Goal: Task Accomplishment & Management: Manage account settings

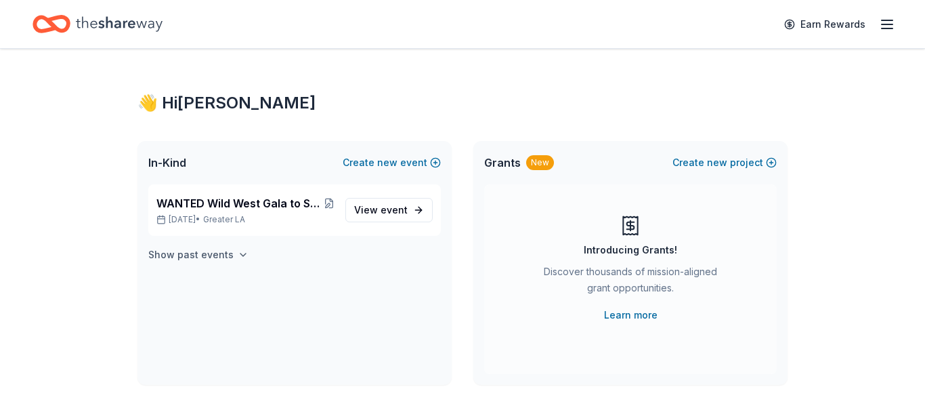
click at [240, 255] on icon "button" at bounding box center [242, 254] width 5 height 3
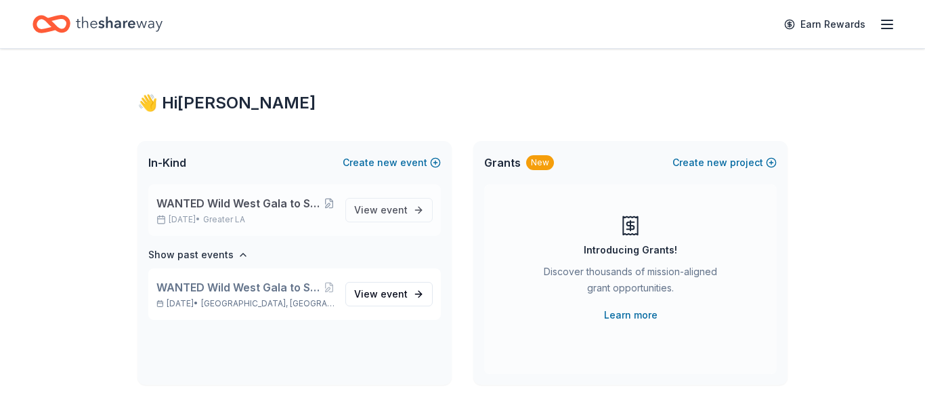
click at [242, 201] on span "WANTED Wild West Gala to Support Dog Therapy at [GEOGRAPHIC_DATA] [GEOGRAPHIC_D…" at bounding box center [239, 203] width 167 height 16
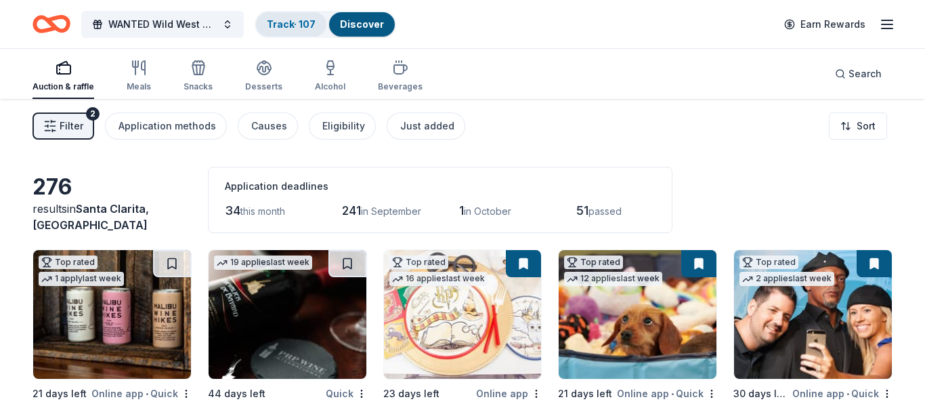
click at [288, 20] on link "Track · 107" at bounding box center [291, 24] width 49 height 12
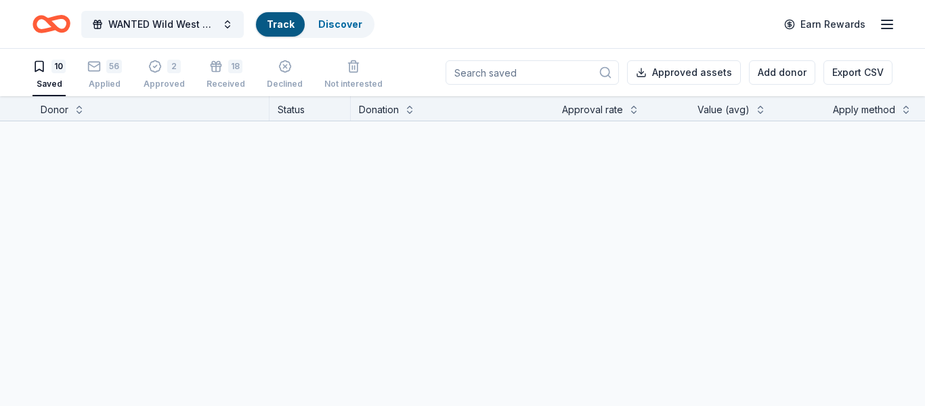
scroll to position [1, 0]
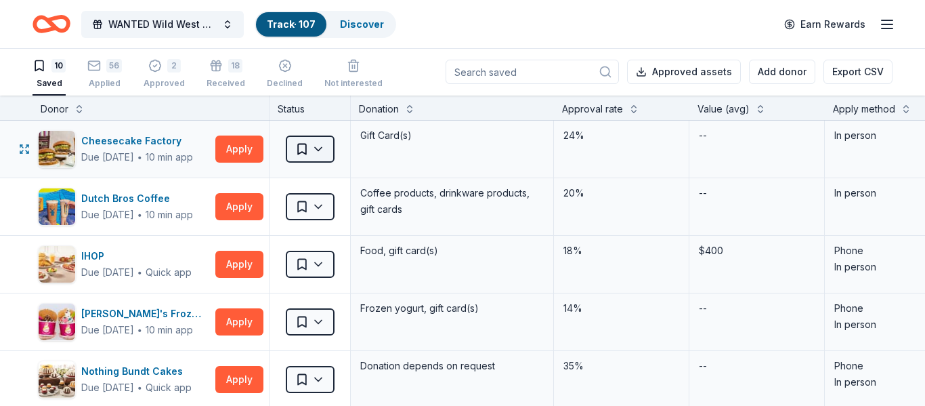
click at [316, 152] on html "WANTED Wild West Gala to Support Dog Therapy at [GEOGRAPHIC_DATA] [GEOGRAPHIC_D…" at bounding box center [462, 202] width 925 height 406
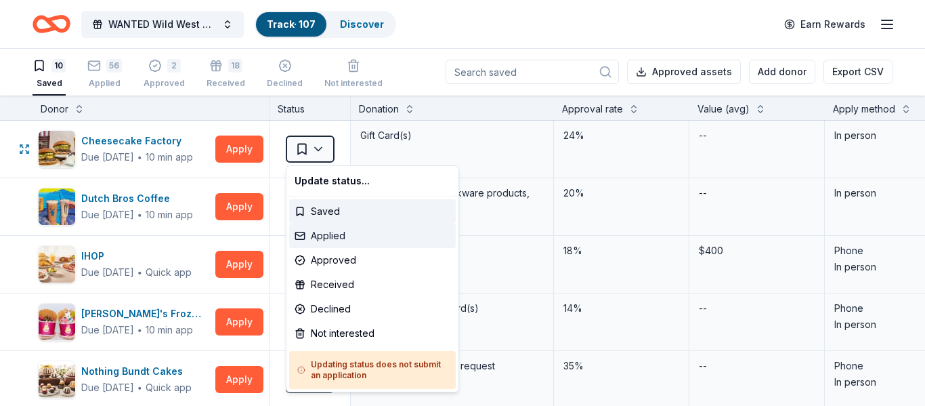
click at [314, 232] on div "Applied" at bounding box center [372, 236] width 167 height 24
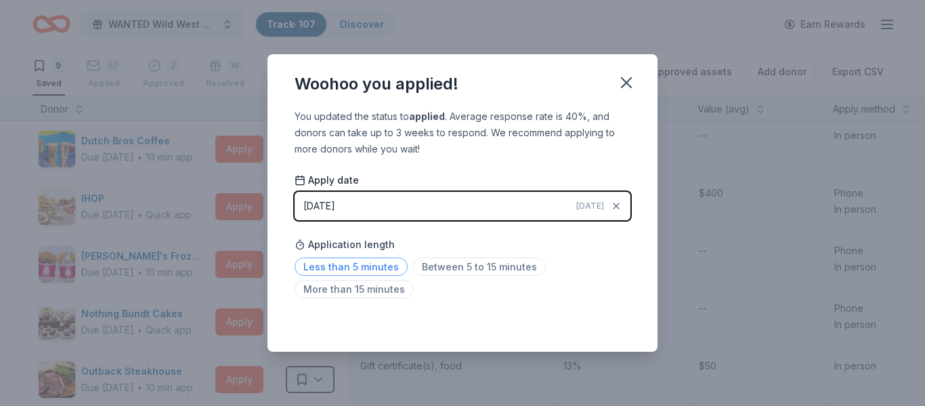
click at [325, 268] on span "Less than 5 minutes" at bounding box center [351, 266] width 113 height 18
click at [627, 83] on icon "button" at bounding box center [626, 82] width 19 height 19
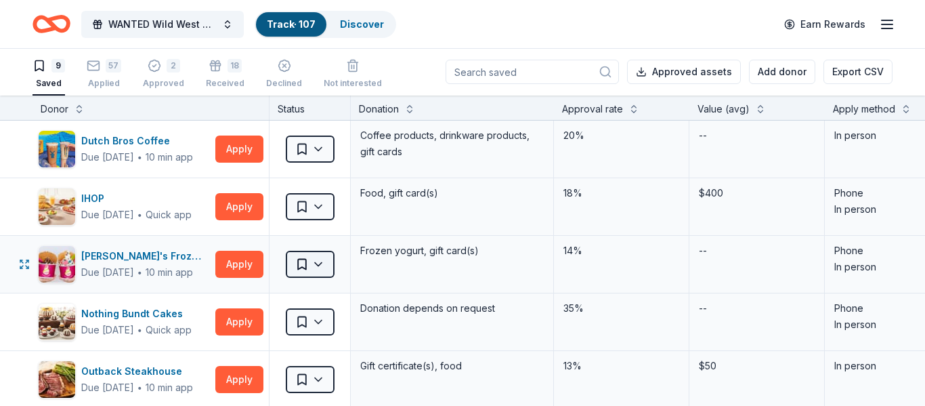
click at [319, 269] on html "WANTED Wild West Gala to Support Dog Therapy at [GEOGRAPHIC_DATA] [GEOGRAPHIC_D…" at bounding box center [462, 202] width 925 height 406
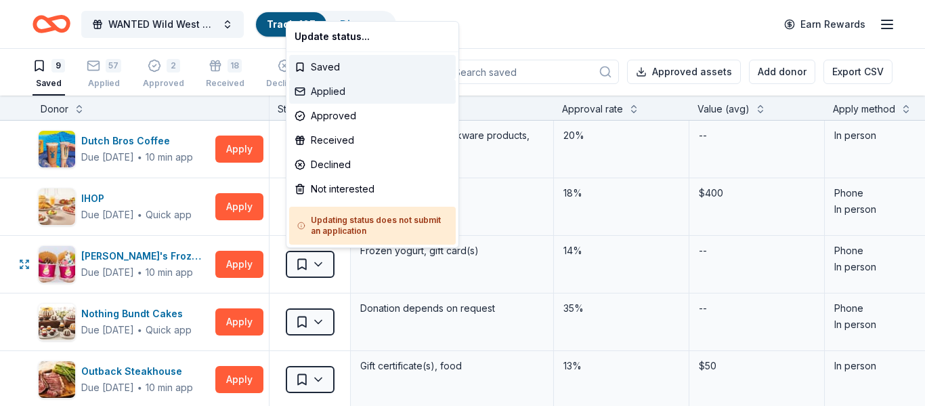
click at [338, 89] on div "Applied" at bounding box center [372, 91] width 167 height 24
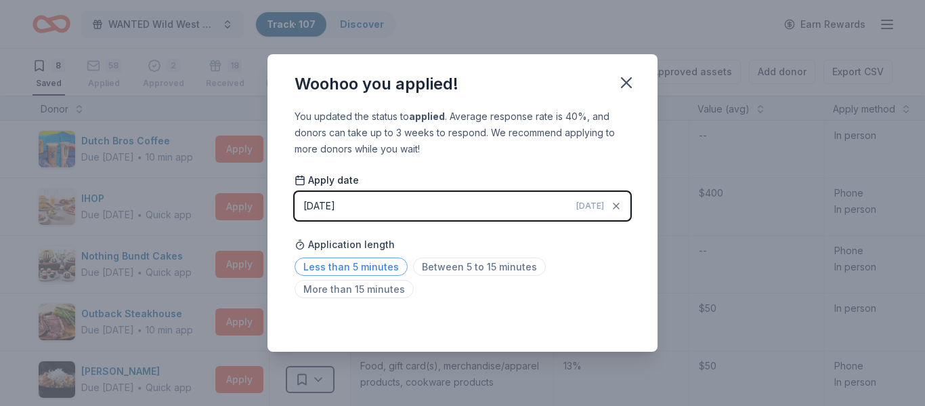
click at [348, 266] on span "Less than 5 minutes" at bounding box center [351, 266] width 113 height 18
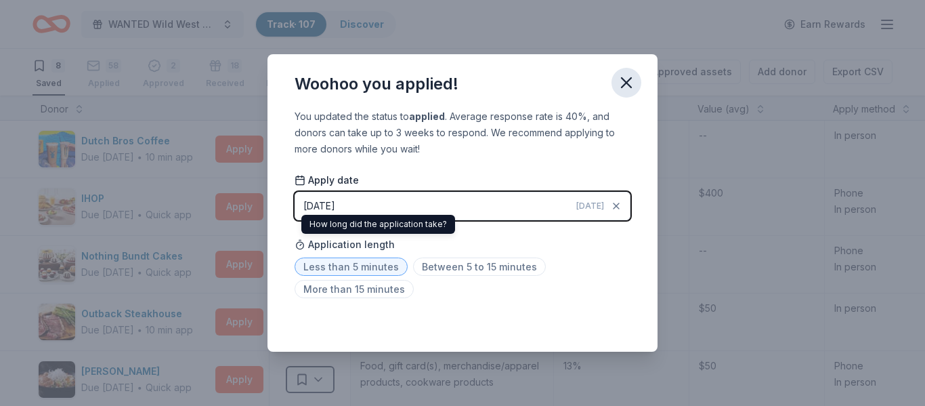
click at [626, 87] on icon "button" at bounding box center [626, 82] width 19 height 19
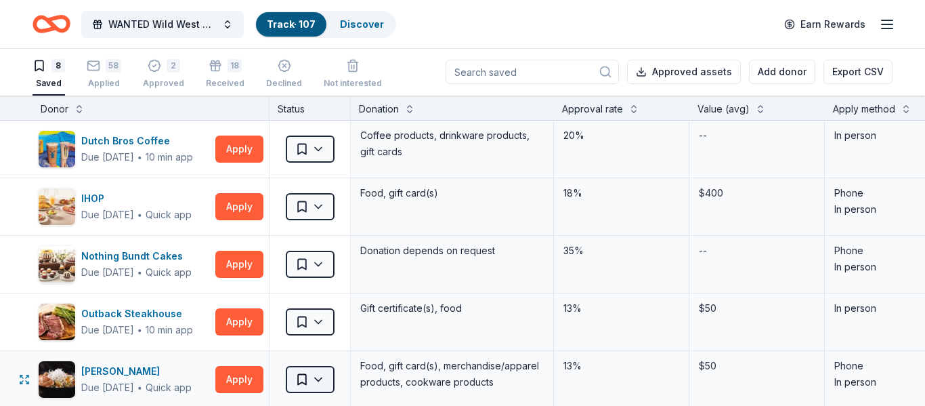
click at [315, 380] on html "WANTED Wild West Gala to Support Dog Therapy at [GEOGRAPHIC_DATA] [GEOGRAPHIC_D…" at bounding box center [462, 202] width 925 height 406
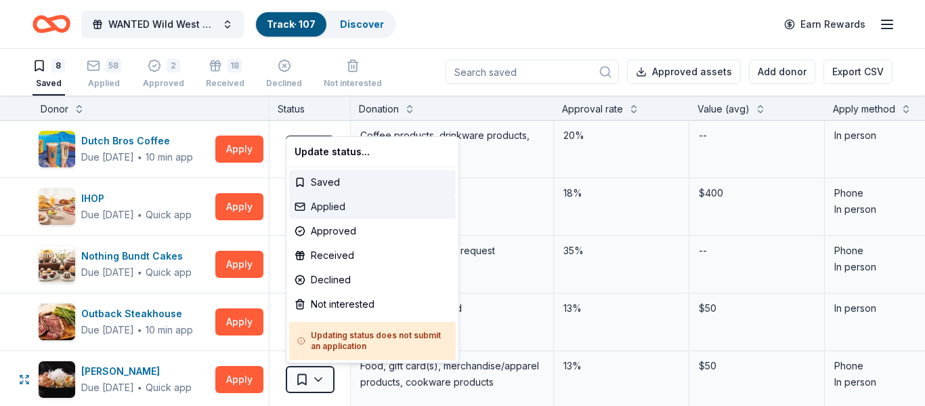
click at [334, 206] on div "Applied" at bounding box center [372, 206] width 167 height 24
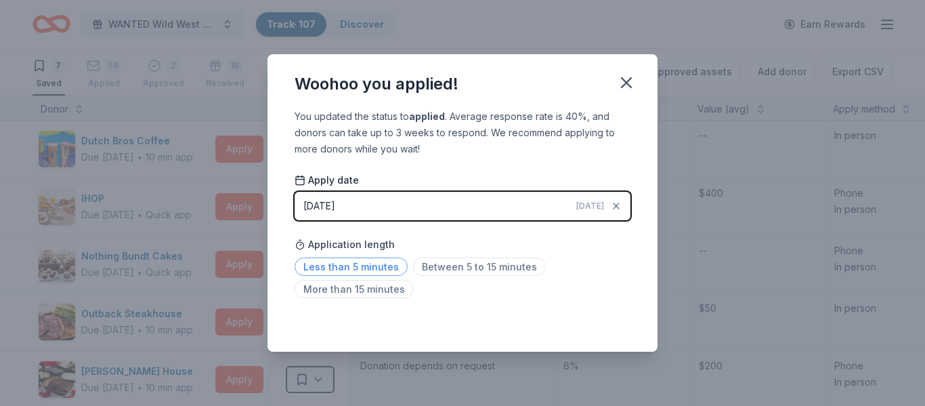
click at [383, 266] on span "Less than 5 minutes" at bounding box center [351, 266] width 113 height 18
click at [629, 85] on icon "button" at bounding box center [626, 82] width 9 height 9
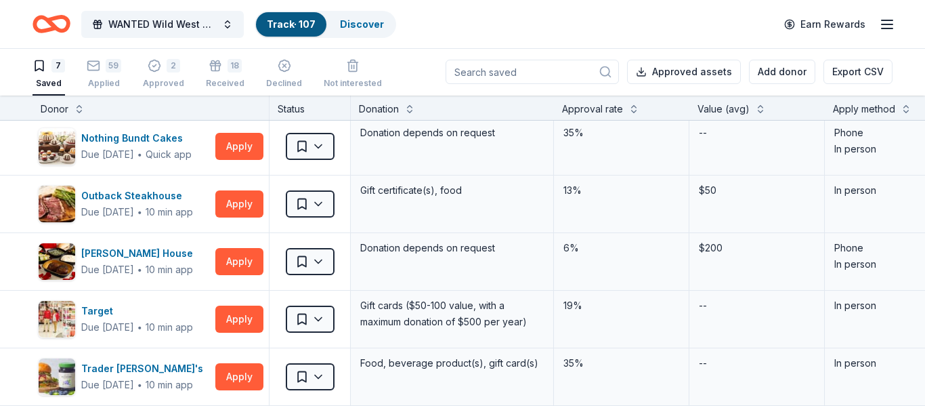
scroll to position [117, 0]
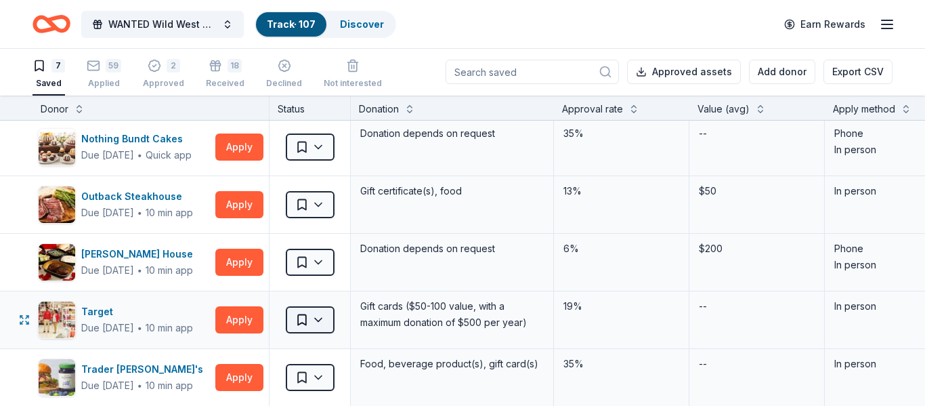
click at [316, 320] on html "WANTED Wild West Gala to Support Dog Therapy at [GEOGRAPHIC_DATA] [GEOGRAPHIC_D…" at bounding box center [462, 202] width 925 height 406
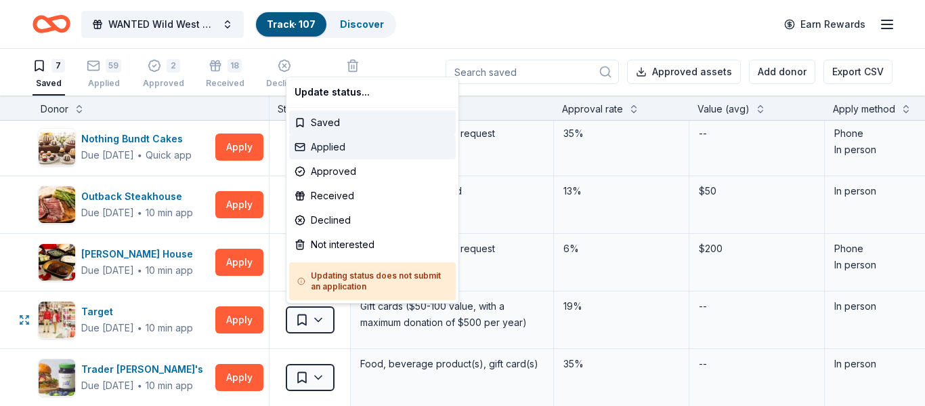
click at [339, 143] on div "Applied" at bounding box center [372, 147] width 167 height 24
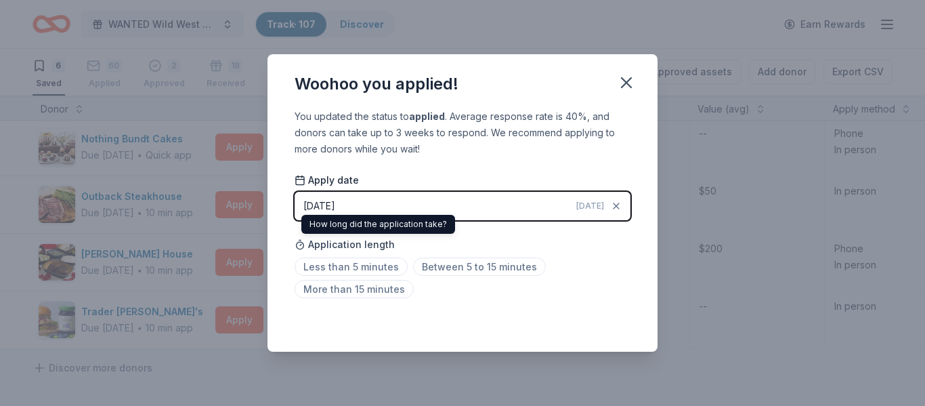
click at [354, 245] on span "Application length" at bounding box center [345, 244] width 100 height 16
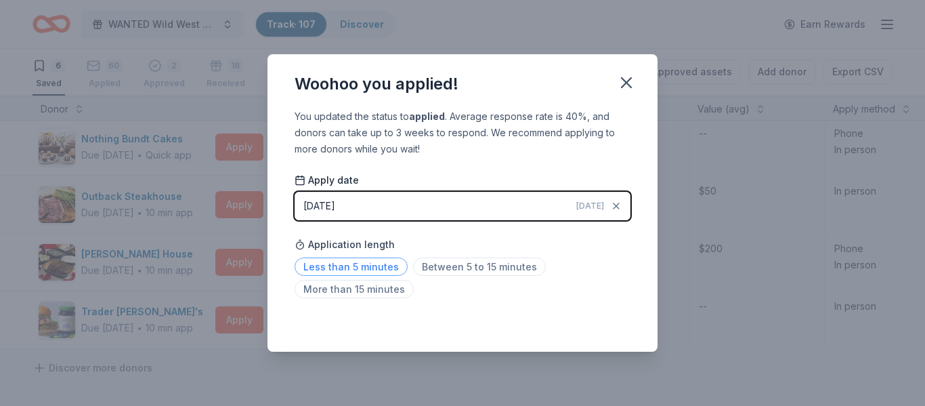
click at [358, 268] on span "Less than 5 minutes" at bounding box center [351, 266] width 113 height 18
click at [627, 79] on icon "button" at bounding box center [626, 82] width 19 height 19
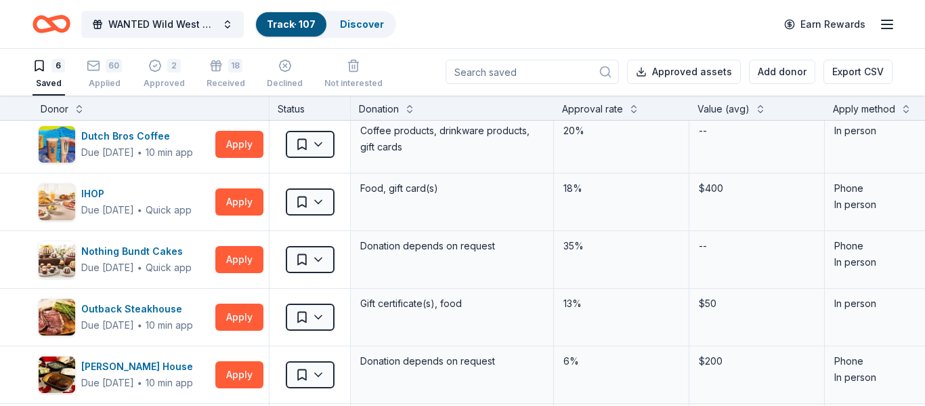
scroll to position [0, 0]
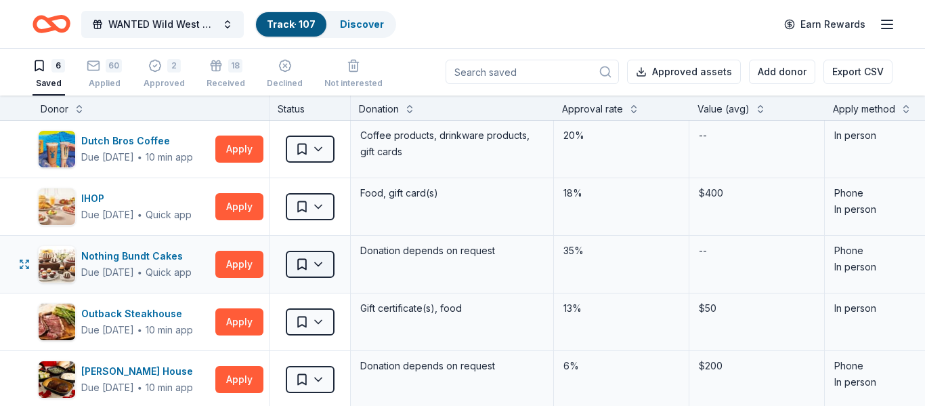
click at [320, 265] on html "WANTED Wild West Gala to Support Dog Therapy at [GEOGRAPHIC_DATA] [GEOGRAPHIC_D…" at bounding box center [462, 202] width 925 height 406
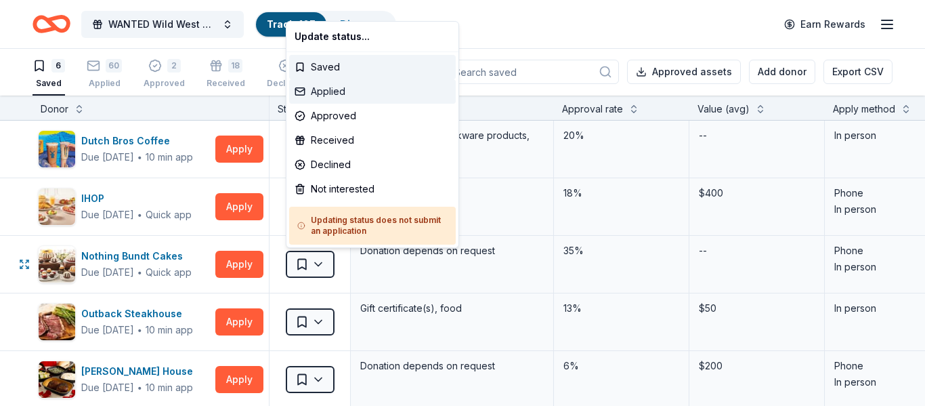
click at [330, 89] on div "Applied" at bounding box center [372, 91] width 167 height 24
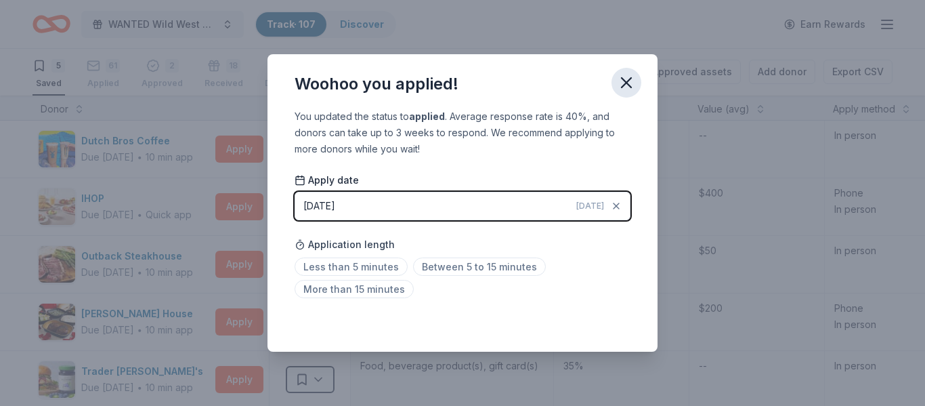
click at [633, 83] on icon "button" at bounding box center [626, 82] width 19 height 19
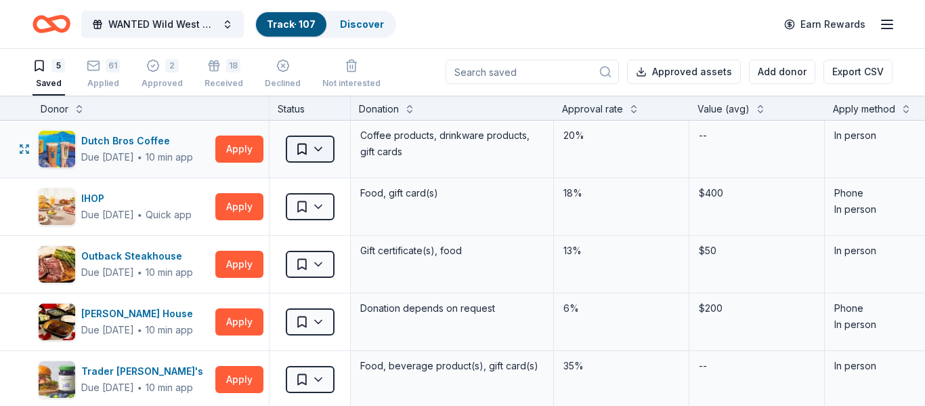
click at [315, 148] on html "WANTED Wild West Gala to Support Dog Therapy at [GEOGRAPHIC_DATA] [GEOGRAPHIC_D…" at bounding box center [462, 202] width 925 height 406
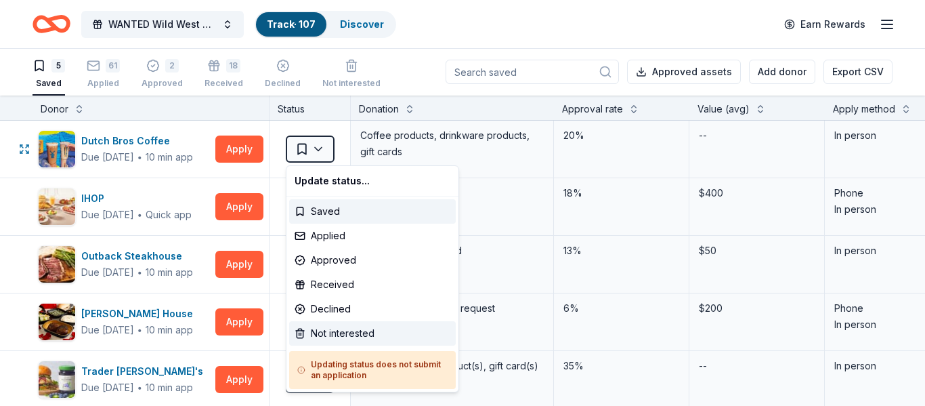
click at [339, 334] on div "Not interested" at bounding box center [372, 333] width 167 height 24
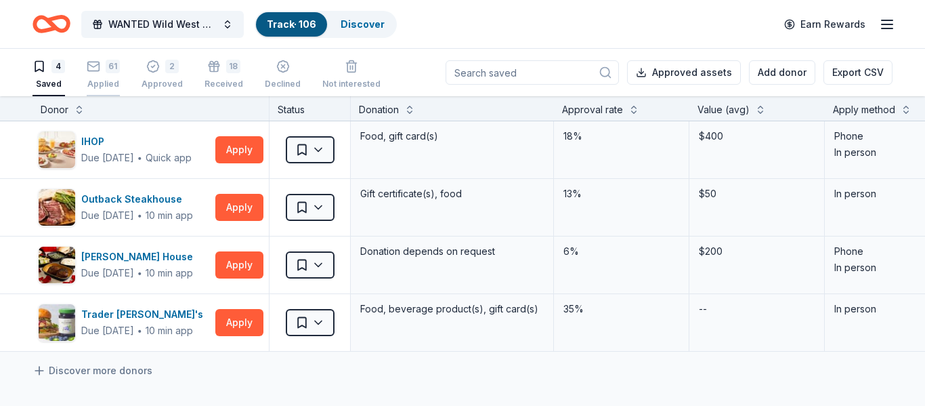
click at [112, 80] on div "Applied" at bounding box center [103, 76] width 33 height 11
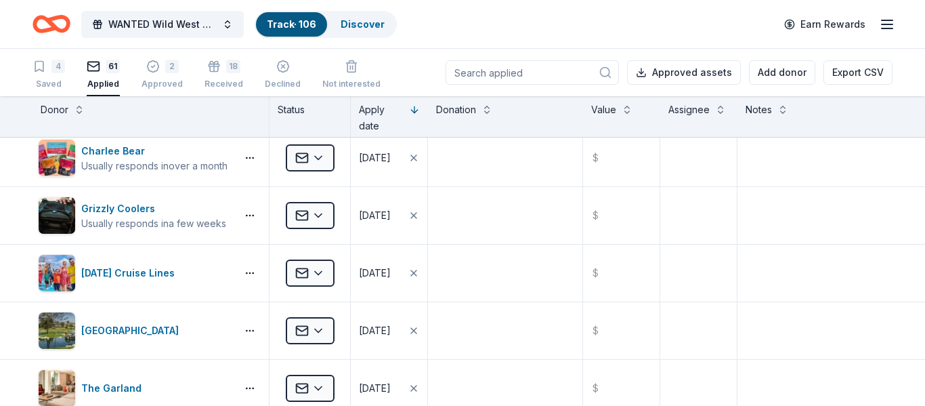
scroll to position [2828, 0]
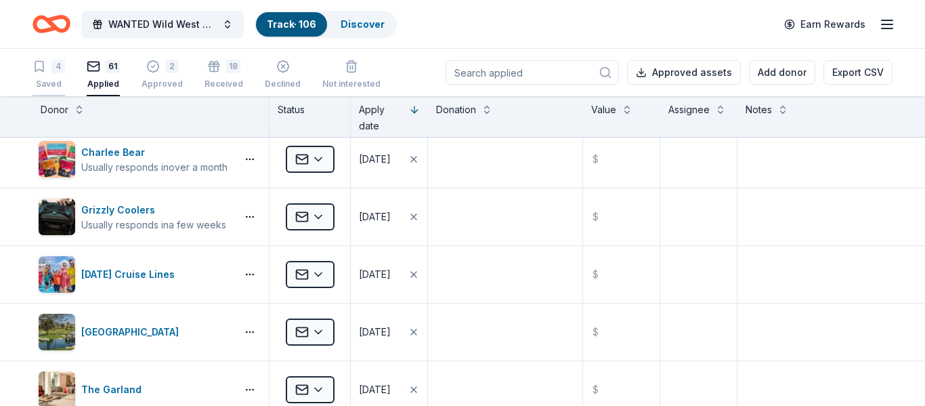
click at [54, 76] on div "4 Saved" at bounding box center [49, 75] width 33 height 30
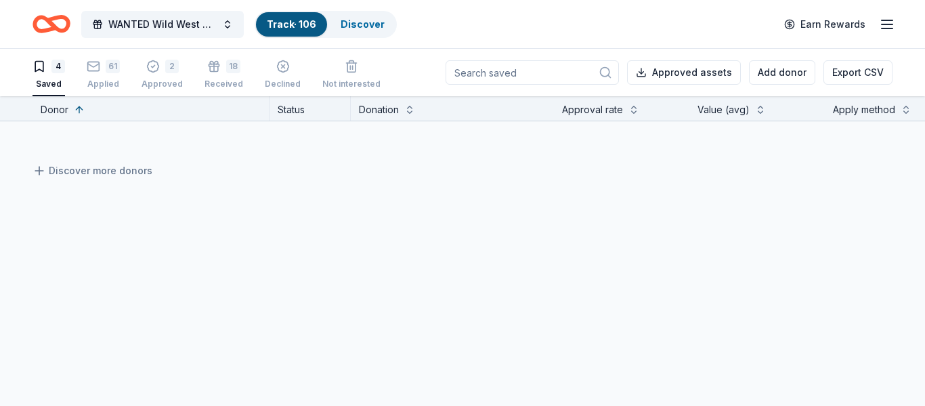
scroll to position [200, 0]
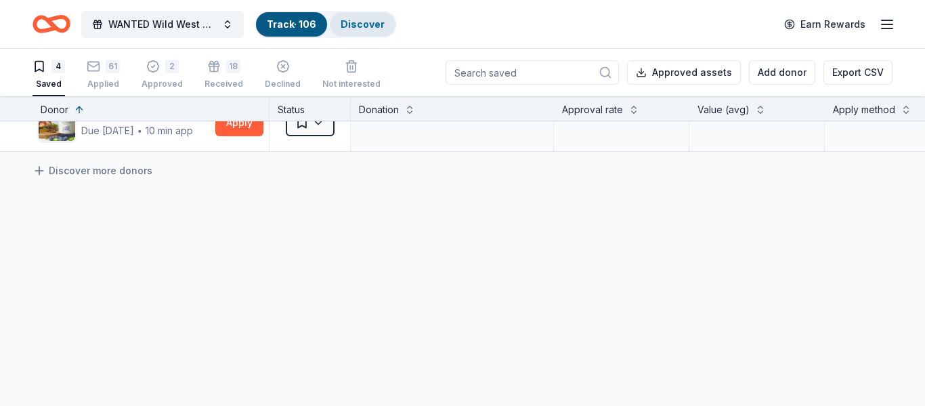
click at [370, 26] on link "Discover" at bounding box center [363, 24] width 44 height 12
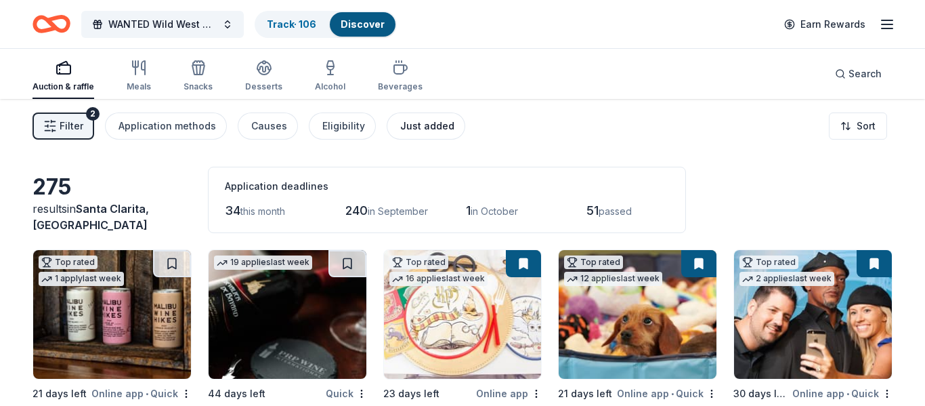
click at [430, 129] on div "Just added" at bounding box center [427, 126] width 54 height 16
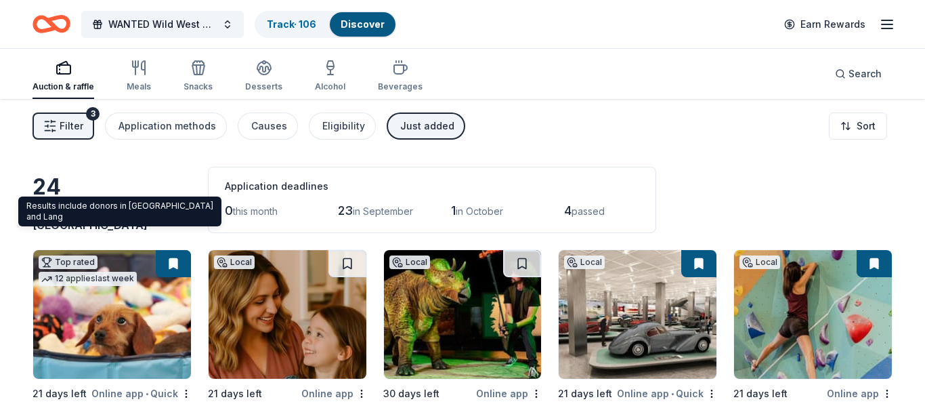
click at [125, 228] on span "Santa Clarita, [GEOGRAPHIC_DATA]" at bounding box center [91, 217] width 117 height 30
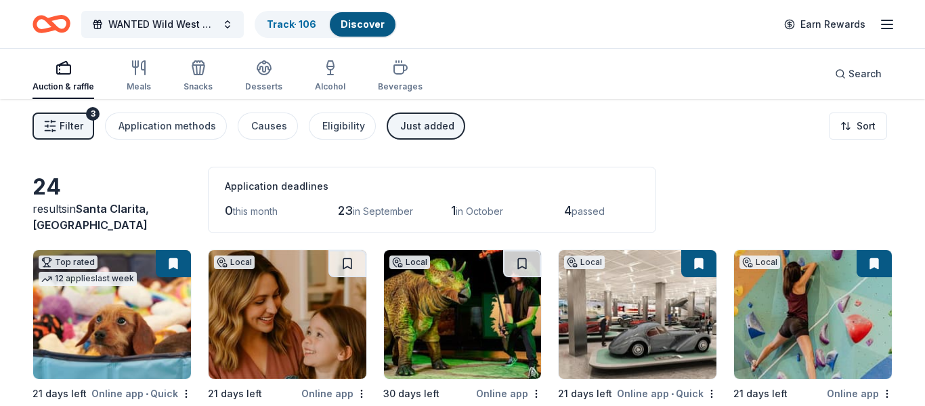
click at [74, 127] on span "Filter" at bounding box center [72, 126] width 24 height 16
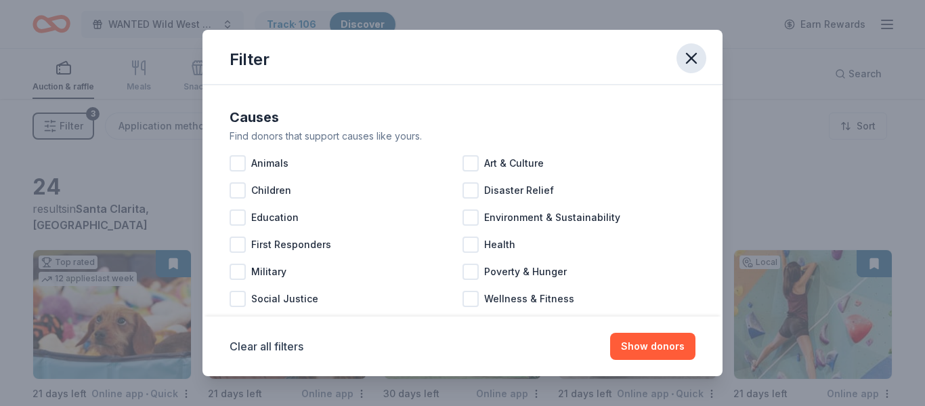
click at [696, 45] on button "button" at bounding box center [692, 58] width 30 height 30
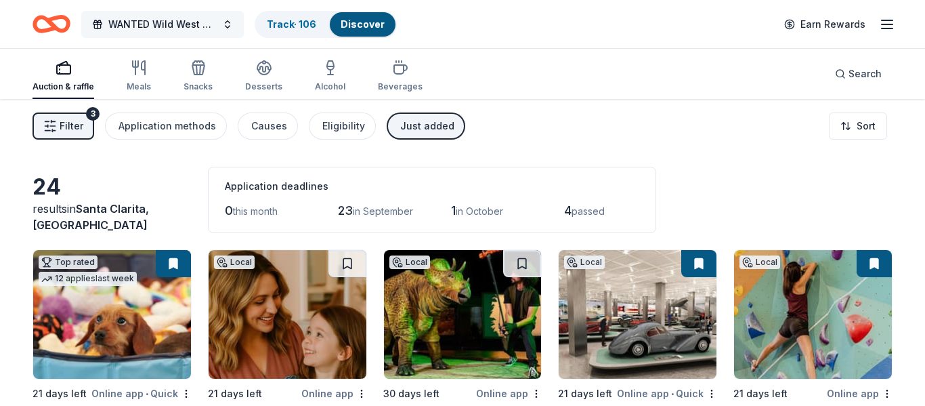
click at [174, 24] on span "WANTED Wild West Gala to Support Dog Therapy at [GEOGRAPHIC_DATA] [GEOGRAPHIC_D…" at bounding box center [162, 24] width 108 height 16
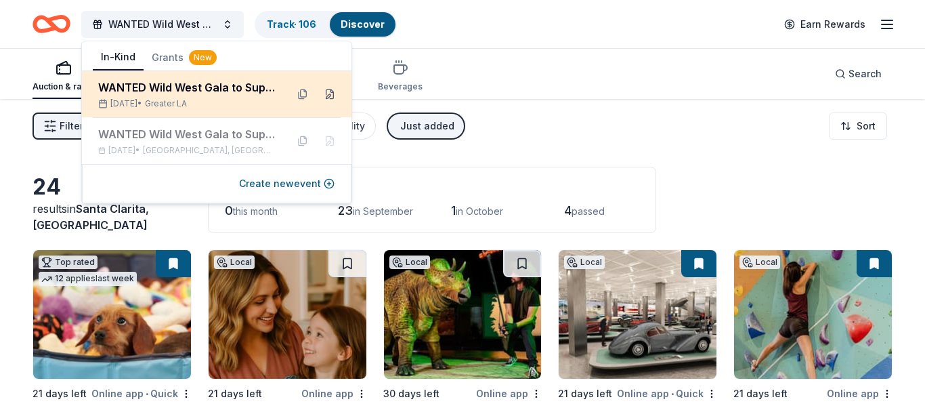
click at [331, 96] on button at bounding box center [330, 94] width 22 height 22
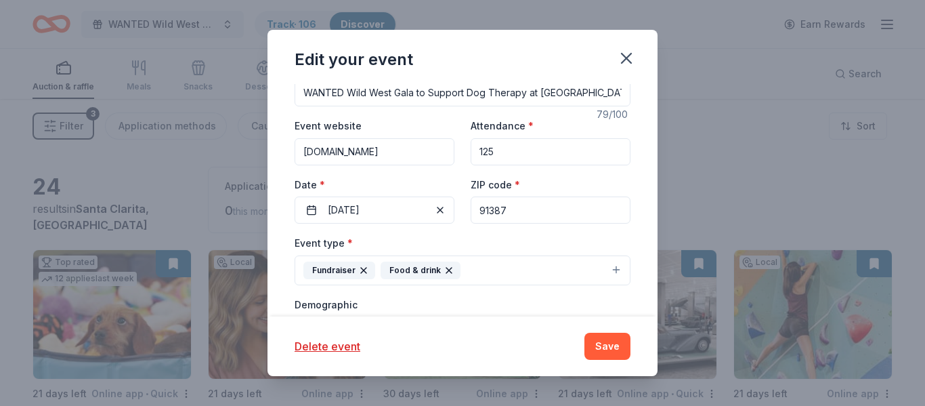
scroll to position [111, 0]
click at [625, 56] on icon "button" at bounding box center [626, 58] width 9 height 9
